Goal: Transaction & Acquisition: Purchase product/service

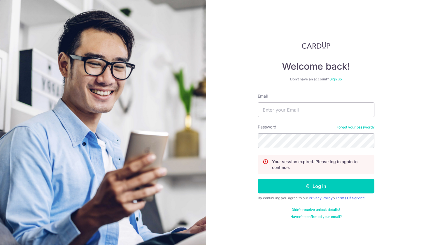
type input "[EMAIL_ADDRESS][PERSON_NAME][DOMAIN_NAME]"
click at [316, 186] on button "Log in" at bounding box center [316, 186] width 117 height 15
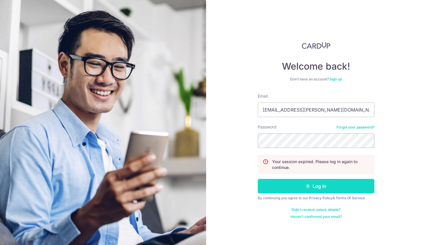
click at [307, 188] on icon "submit" at bounding box center [307, 186] width 5 height 5
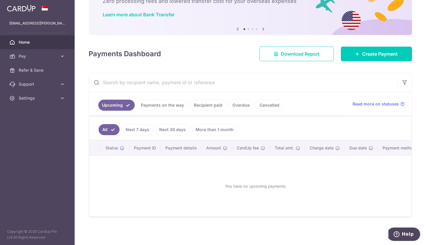
scroll to position [41, 0]
click at [167, 105] on link "Payments on the way" at bounding box center [162, 105] width 51 height 11
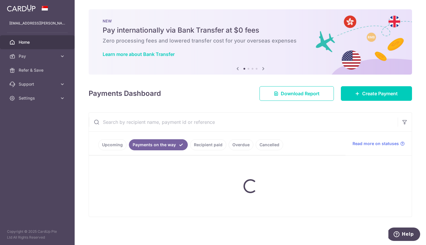
scroll to position [0, 0]
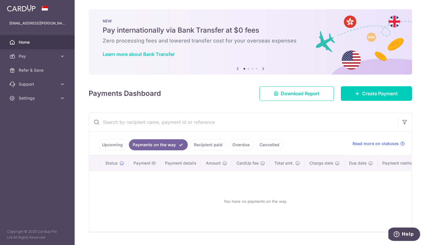
click at [213, 146] on link "Recipient paid" at bounding box center [208, 144] width 36 height 11
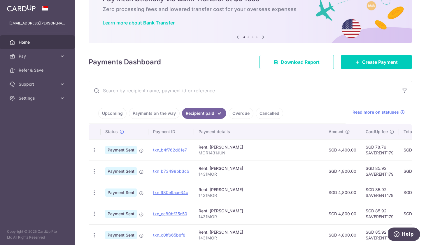
scroll to position [33, 0]
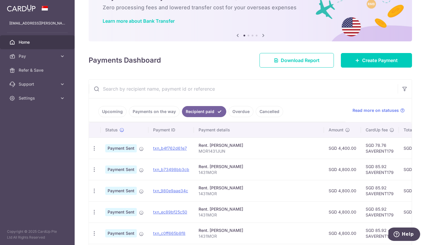
drag, startPoint x: 117, startPoint y: 112, endPoint x: 298, endPoint y: 89, distance: 182.3
click at [298, 89] on div "Upcoming Payments on the way Recipient paid Overdue Cancelled Read more on stat…" at bounding box center [250, 222] width 323 height 286
click at [384, 64] on link "Create Payment" at bounding box center [376, 60] width 71 height 15
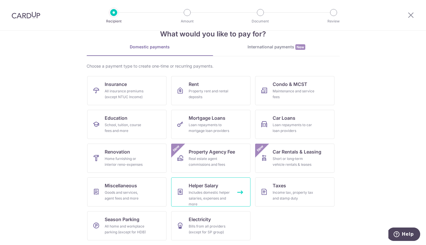
scroll to position [16, 0]
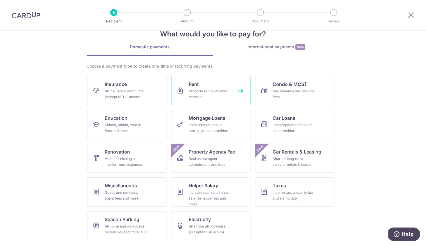
click at [213, 89] on div "Property rent and rental deposits" at bounding box center [209, 94] width 42 height 12
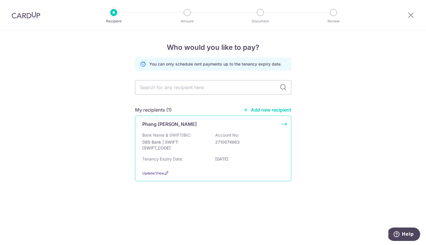
click at [174, 137] on p "Bank Name & SWIFT/BIC:" at bounding box center [166, 135] width 49 height 6
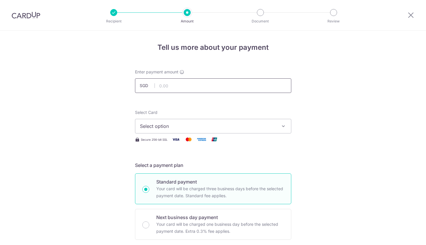
click at [205, 87] on input "text" at bounding box center [213, 85] width 156 height 15
type input "4,400.00"
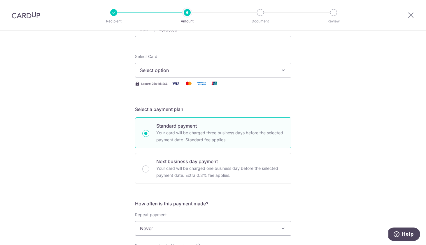
scroll to position [14, 0]
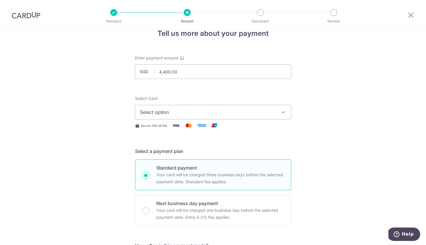
click at [185, 115] on span "Select option" at bounding box center [208, 112] width 136 height 7
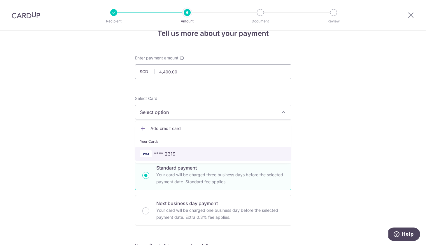
click at [183, 151] on span "**** 2319" at bounding box center [213, 153] width 146 height 7
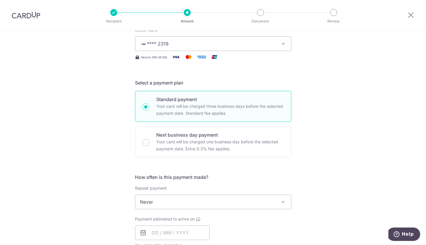
scroll to position [134, 0]
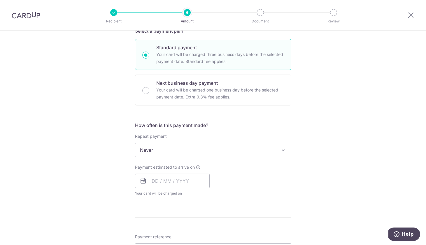
click at [169, 155] on span "Never" at bounding box center [213, 150] width 156 height 14
click at [169, 158] on div "How often is this payment made? Repeat payment Never Every week Every month Eve…" at bounding box center [213, 161] width 156 height 79
click at [166, 151] on span "Never" at bounding box center [213, 150] width 156 height 14
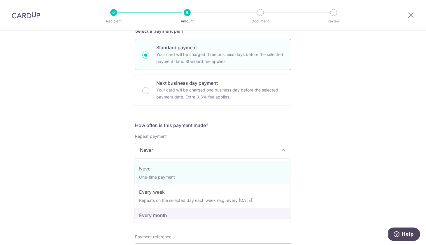
select select "3"
type input "16/03/2026"
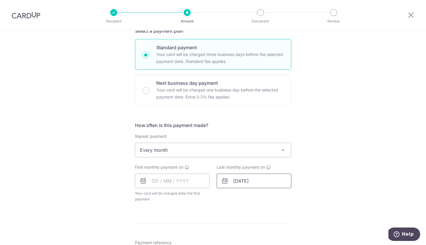
click at [241, 180] on input "16/03/2026" at bounding box center [253, 181] width 75 height 15
click at [190, 178] on input "text" at bounding box center [172, 181] width 75 height 15
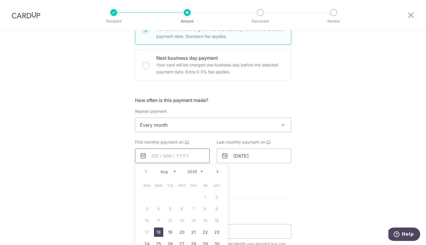
scroll to position [161, 0]
click at [158, 232] on link "18" at bounding box center [158, 230] width 9 height 9
type input "[DATE]"
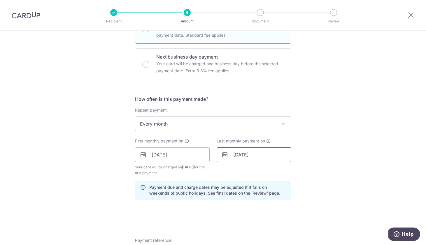
click at [242, 157] on input "[DATE]" at bounding box center [253, 154] width 75 height 15
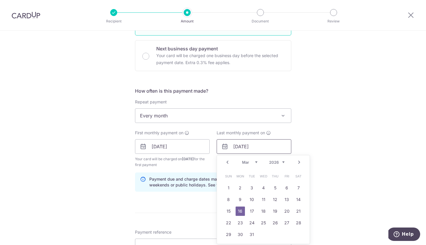
scroll to position [174, 0]
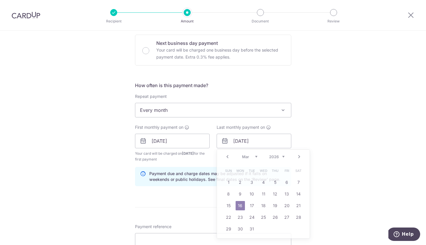
click at [340, 119] on div "Tell us more about your payment Enter payment amount SGD 4,400.00 4400.00 Selec…" at bounding box center [213, 134] width 426 height 557
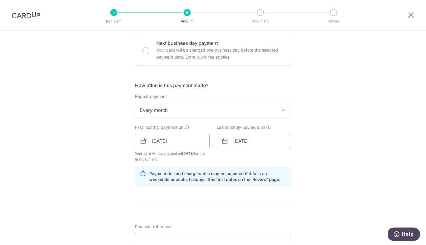
click at [244, 141] on input "[DATE]" at bounding box center [253, 141] width 75 height 15
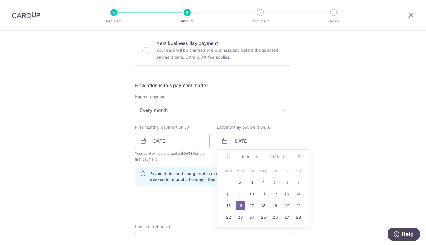
type input "16/02/2026"
click at [310, 125] on div "Tell us more about your payment Enter payment amount SGD 4,400.00 4400.00 Selec…" at bounding box center [213, 134] width 426 height 557
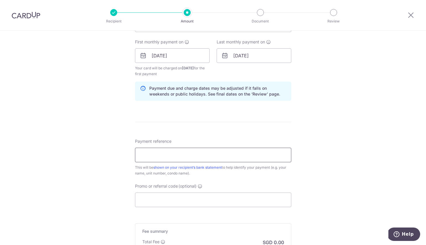
scroll to position [262, 0]
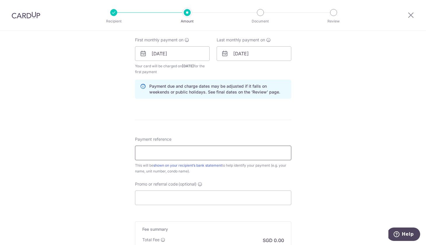
click at [167, 151] on input "Payment reference" at bounding box center [213, 153] width 156 height 15
type input "1431MOR"
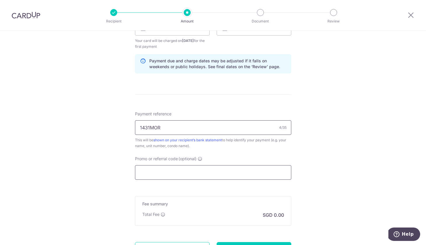
scroll to position [287, 0]
click at [179, 175] on input "Promo or referral code (optional)" at bounding box center [213, 172] width 156 height 15
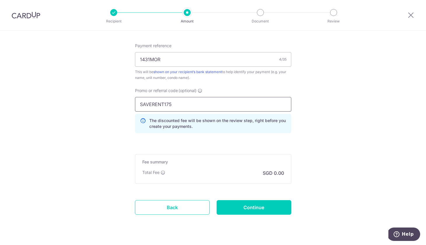
scroll to position [367, 0]
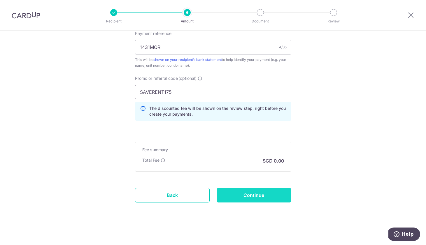
type input "SAVERENT175"
click at [244, 195] on input "Continue" at bounding box center [253, 195] width 75 height 15
type input "Create Schedule"
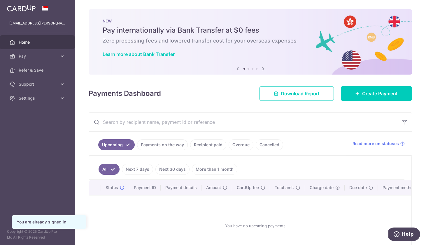
click at [174, 146] on link "Payments on the way" at bounding box center [162, 144] width 51 height 11
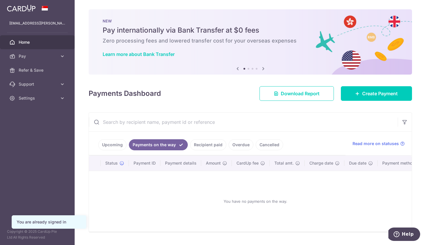
click at [211, 151] on ul "Upcoming Payments on the way Recipient paid Overdue Cancelled" at bounding box center [217, 144] width 256 height 24
click at [209, 142] on link "Recipient paid" at bounding box center [208, 144] width 36 height 11
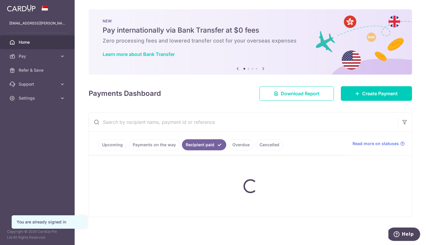
click at [207, 147] on link "Recipient paid" at bounding box center [204, 144] width 44 height 11
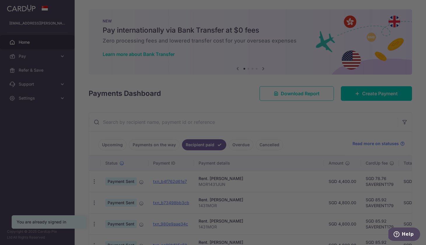
click at [304, 142] on div at bounding box center [215, 123] width 430 height 247
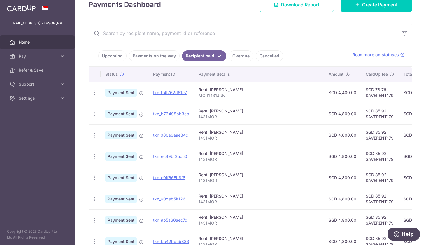
scroll to position [90, 0]
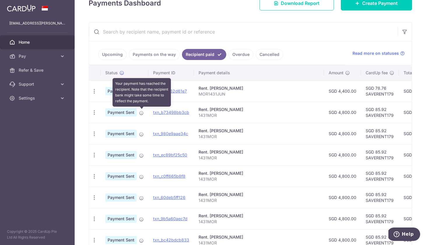
click at [142, 112] on icon at bounding box center [141, 113] width 5 height 5
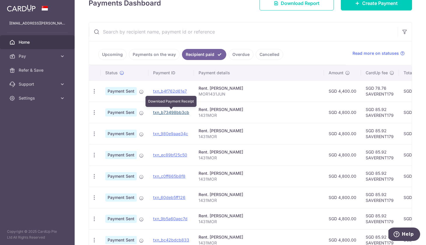
click at [180, 113] on link "txn_b73498bb3cb" at bounding box center [171, 112] width 36 height 5
drag, startPoint x: 371, startPoint y: 138, endPoint x: 343, endPoint y: 137, distance: 27.7
click at [361, 137] on td "SGD 85.92 SAVERENT179" at bounding box center [380, 133] width 38 height 21
copy td "SAVERENT179"
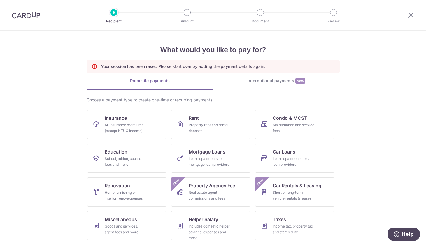
click at [225, 109] on div "Choose a payment type to create one-time or recurring payments. Insurance All i…" at bounding box center [213, 188] width 253 height 182
click at [217, 119] on link "Rent Property rent and rental deposits" at bounding box center [210, 124] width 79 height 29
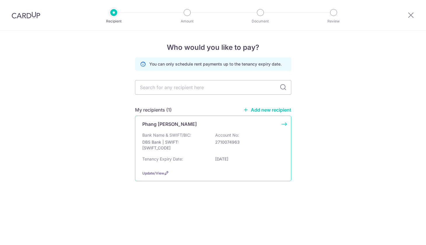
click at [203, 138] on div "Bank Name & SWIFT/BIC: DBS Bank | SWIFT: [SWIFT_CODE] Account No: 2710074963" at bounding box center [213, 143] width 142 height 22
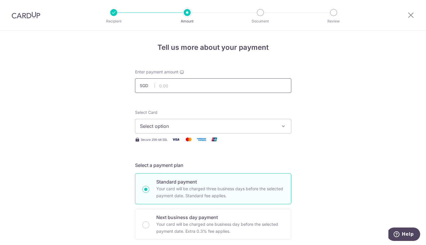
click at [200, 91] on input "text" at bounding box center [213, 85] width 156 height 15
type input "4,400.00"
click at [199, 124] on span "Select option" at bounding box center [208, 126] width 136 height 7
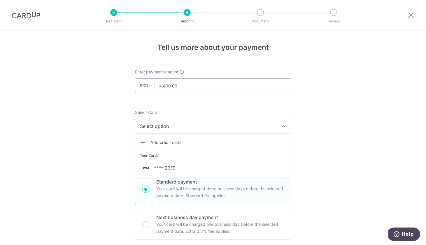
click at [193, 159] on li "Your Cards" at bounding box center [213, 154] width 156 height 13
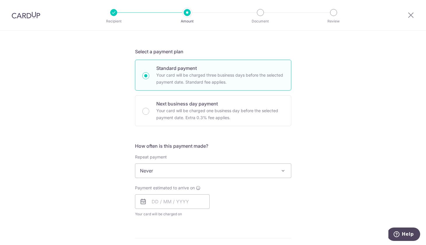
scroll to position [114, 0]
click at [192, 174] on span "Never" at bounding box center [213, 171] width 156 height 14
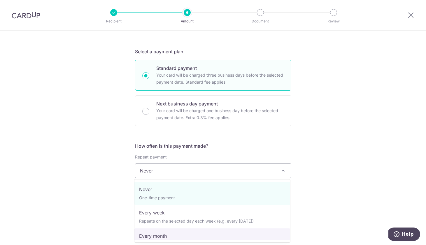
select select "3"
type input "16/03/2026"
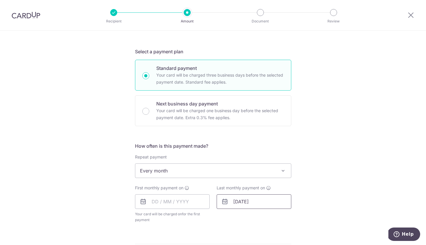
click at [241, 198] on input "16/03/2026" at bounding box center [253, 201] width 75 height 15
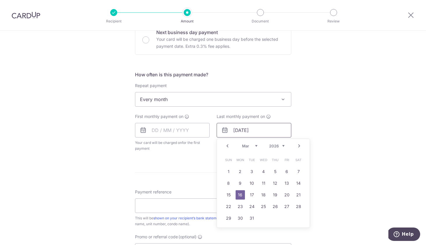
scroll to position [212, 0]
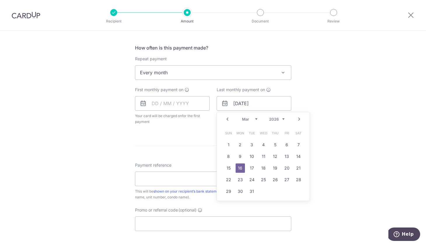
click at [227, 119] on link "Prev" at bounding box center [227, 119] width 7 height 7
click at [152, 103] on input "text" at bounding box center [172, 103] width 75 height 15
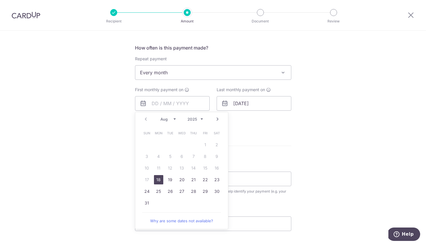
click at [158, 179] on link "18" at bounding box center [158, 179] width 9 height 9
type input "18/08/2025"
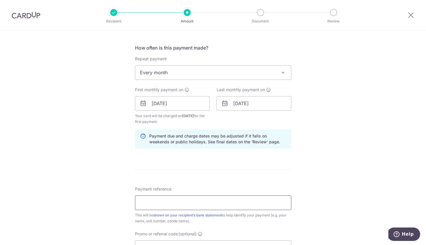
click at [235, 200] on input "Payment reference" at bounding box center [213, 202] width 156 height 15
paste input "SAVERENT179"
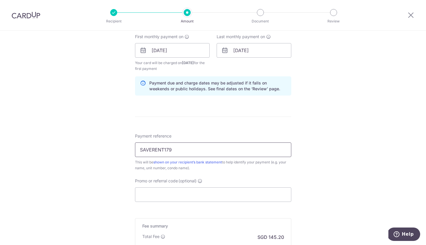
scroll to position [305, 0]
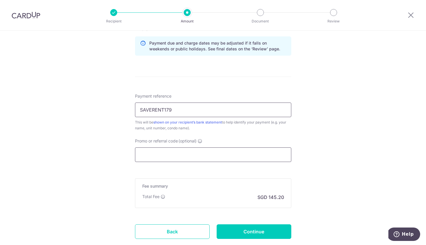
type input "SAVERENT179"
click at [251, 159] on input "Promo or referral code (optional)" at bounding box center [213, 154] width 156 height 15
click at [194, 113] on input "SAVERENT179" at bounding box center [213, 110] width 156 height 15
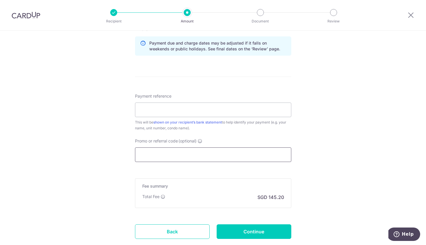
click at [190, 151] on input "Promo or referral code (optional)" at bounding box center [213, 154] width 156 height 15
paste input "SAVERENT179"
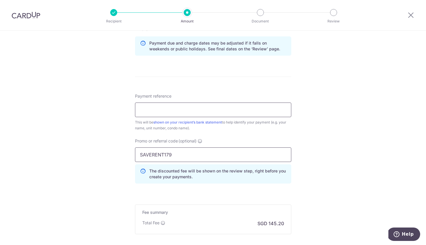
type input "SAVERENT179"
click at [186, 109] on input "Payment reference" at bounding box center [213, 110] width 156 height 15
type input "MOR1431"
click at [309, 122] on div "Tell us more about your payment Enter payment amount SGD 4,400.00 4400.00 Selec…" at bounding box center [213, 17] width 426 height 583
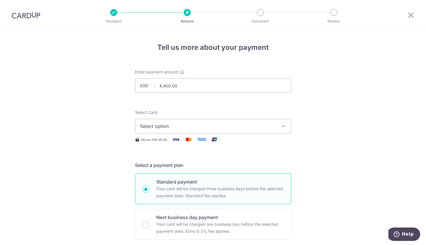
scroll to position [369, 0]
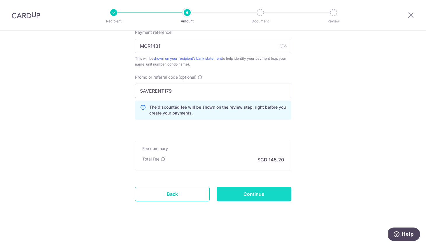
click at [268, 200] on input "Continue" at bounding box center [253, 194] width 75 height 15
type input "Create Schedule"
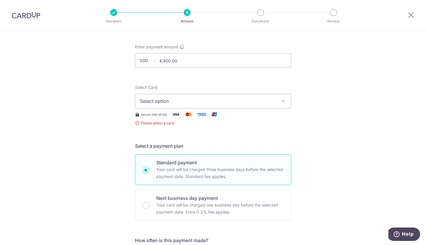
scroll to position [24, 0]
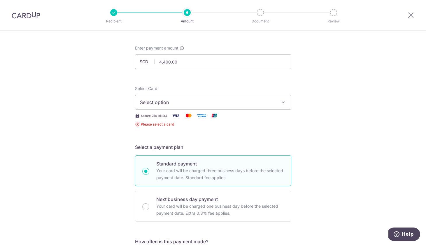
click at [221, 103] on span "Select option" at bounding box center [208, 102] width 136 height 7
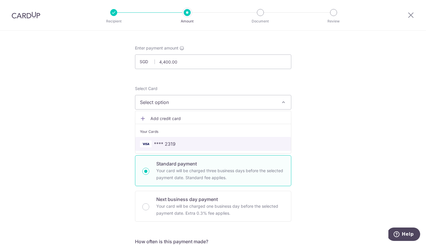
click at [207, 146] on span "**** 2319" at bounding box center [213, 143] width 146 height 7
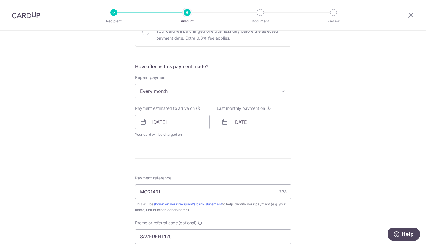
scroll to position [210, 0]
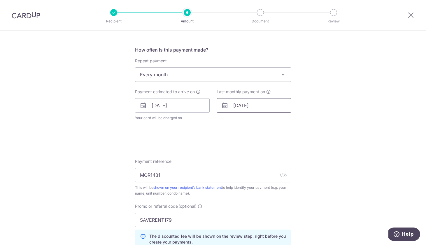
click at [241, 103] on input "[DATE]" at bounding box center [253, 105] width 75 height 15
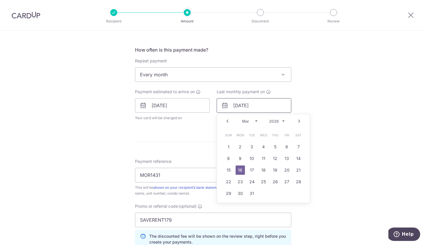
click at [244, 104] on input "[DATE]" at bounding box center [253, 105] width 75 height 15
click at [228, 123] on link "Prev" at bounding box center [227, 121] width 7 height 7
click at [238, 170] on link "16" at bounding box center [239, 169] width 9 height 9
type input "16/02/2026"
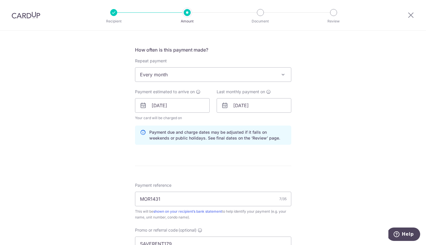
click at [332, 170] on div "Tell us more about your payment Enter payment amount SGD 4,400.00 4400.00 Selec…" at bounding box center [213, 109] width 426 height 577
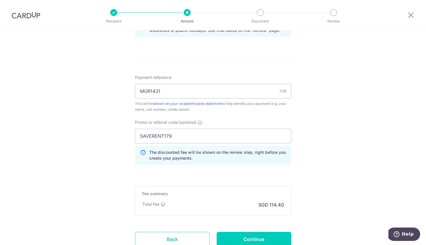
scroll to position [334, 0]
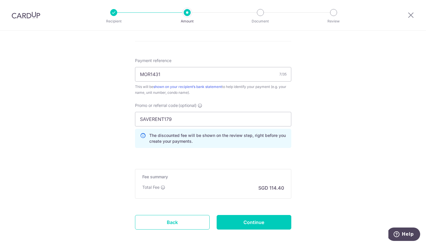
click at [270, 222] on input "Continue" at bounding box center [253, 222] width 75 height 15
type input "Create Schedule"
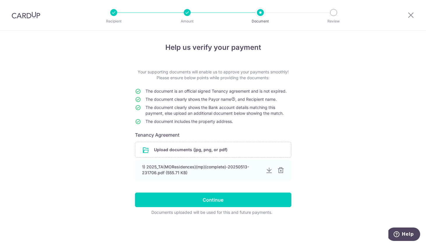
click at [326, 139] on div "Help us verify your payment Your supporting documents will enable us to approve…" at bounding box center [213, 138] width 426 height 214
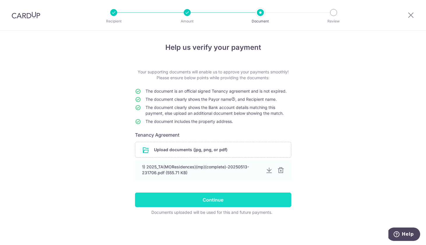
click at [227, 203] on input "Continue" at bounding box center [213, 200] width 156 height 15
